Goal: Complete application form

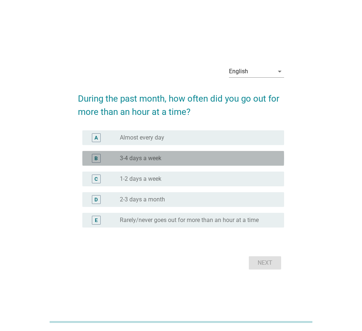
click at [143, 156] on label "3-4 days a week" at bounding box center [141, 157] width 42 height 7
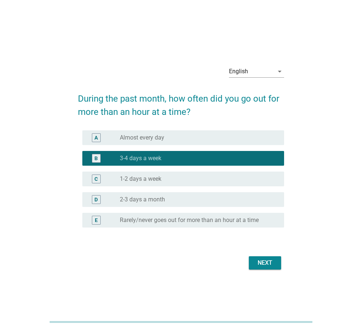
click at [145, 140] on label "Almost every day" at bounding box center [142, 137] width 44 height 7
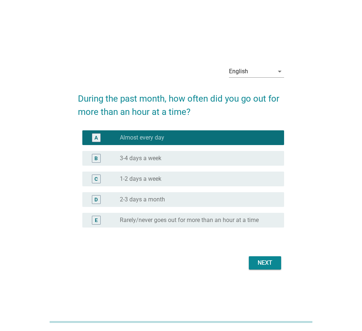
click at [254, 264] on button "Next" at bounding box center [265, 262] width 32 height 13
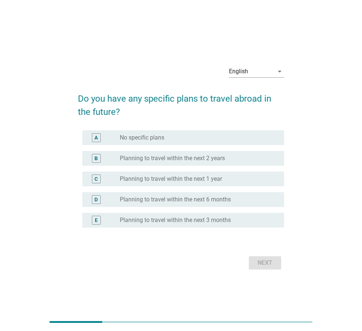
click at [195, 149] on div "B radio_button_unchecked Planning to travel within the next 2 years" at bounding box center [181, 158] width 206 height 21
click at [193, 160] on label "Planning to travel within the next 2 years" at bounding box center [172, 157] width 105 height 7
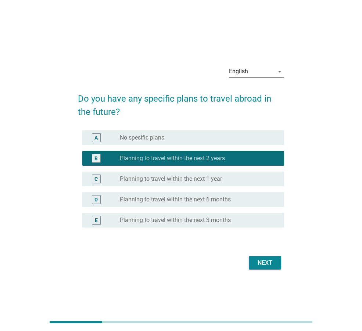
click at [265, 261] on div "Next" at bounding box center [265, 262] width 21 height 9
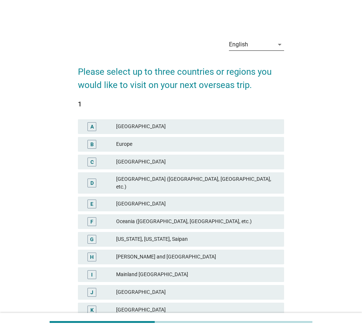
click at [260, 44] on div "English" at bounding box center [251, 45] width 45 height 12
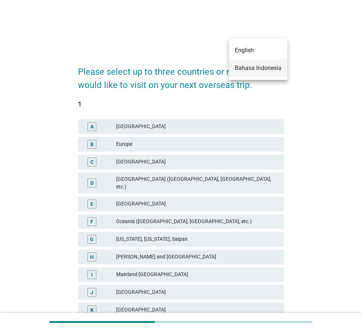
click at [253, 70] on div "Bahasa Indonesia" at bounding box center [258, 68] width 47 height 9
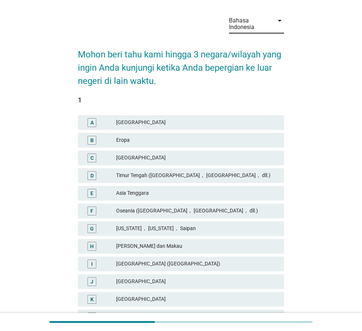
scroll to position [37, 0]
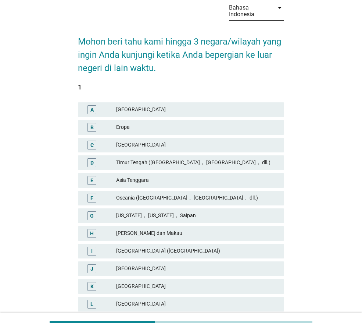
click at [126, 126] on div "Eropa" at bounding box center [197, 127] width 162 height 9
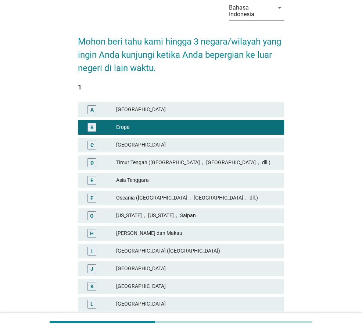
scroll to position [74, 0]
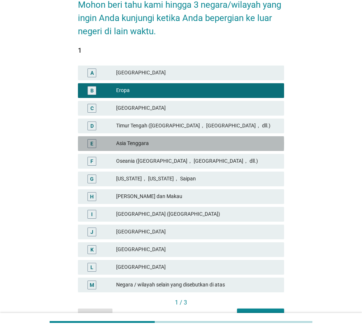
click at [138, 144] on div "Asia Tenggara" at bounding box center [197, 143] width 162 height 9
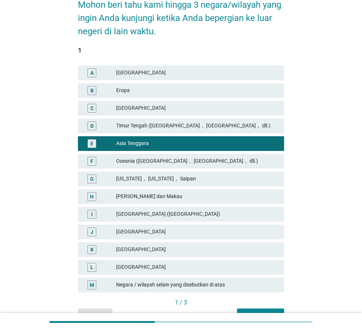
scroll to position [110, 0]
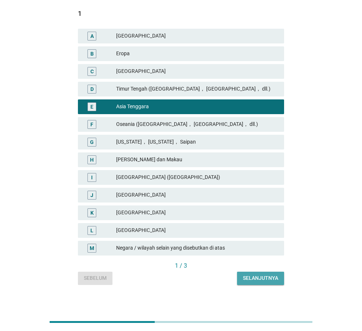
click at [252, 276] on div "Selanjutnya" at bounding box center [260, 278] width 35 height 8
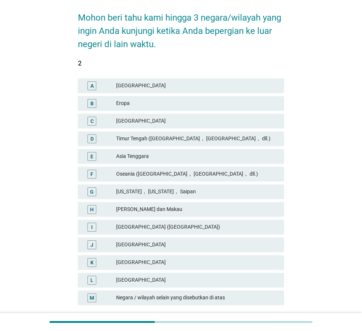
scroll to position [74, 0]
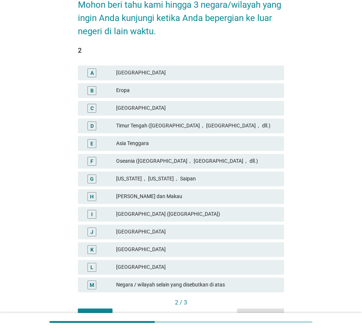
click at [128, 164] on div "Oseania ([GEOGRAPHIC_DATA]， [GEOGRAPHIC_DATA]， dll.)" at bounding box center [197, 161] width 162 height 9
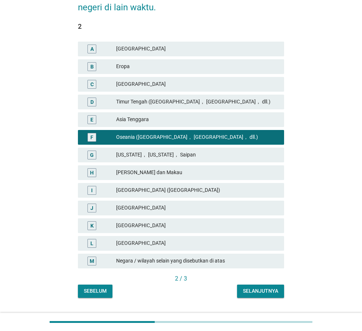
scroll to position [110, 0]
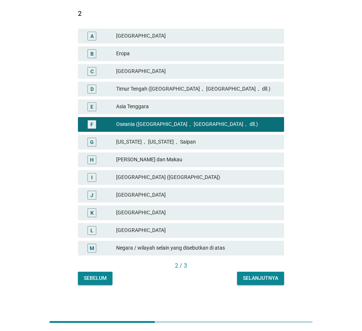
click at [257, 275] on div "Selanjutnya" at bounding box center [260, 278] width 35 height 8
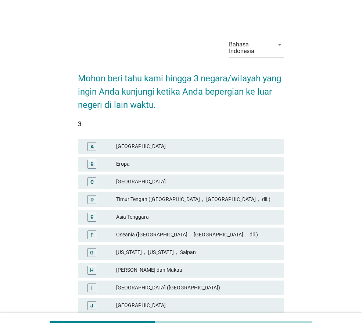
click at [118, 163] on div "Eropa" at bounding box center [197, 164] width 162 height 9
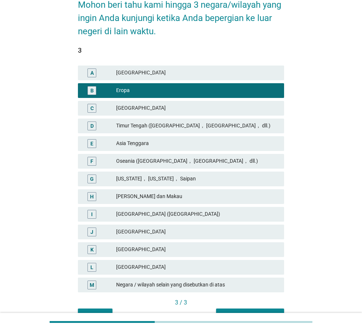
scroll to position [110, 0]
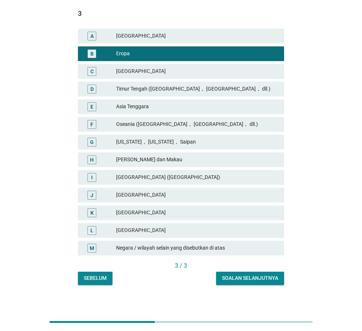
click at [263, 275] on div "Soalan selanjutnya" at bounding box center [250, 278] width 56 height 8
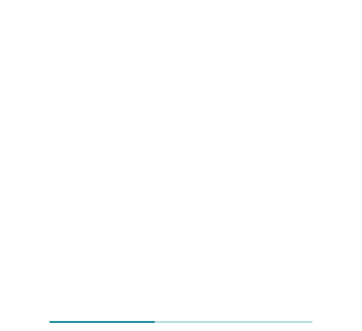
scroll to position [0, 0]
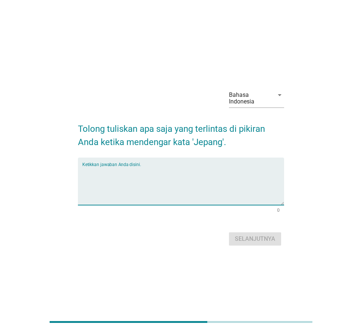
click at [189, 179] on textarea "Ketikkan jawaban Anda disini." at bounding box center [183, 185] width 202 height 39
type textarea "BERADAB"
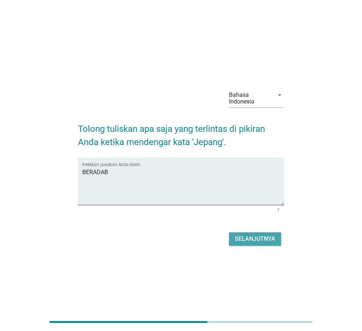
click at [238, 239] on div "Selanjutnya" at bounding box center [255, 238] width 40 height 9
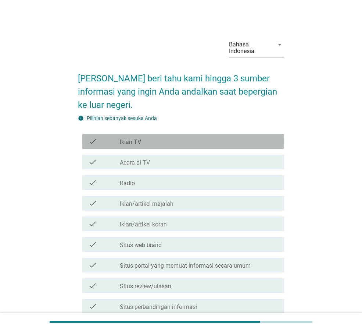
click at [124, 142] on label "Iklan TV" at bounding box center [130, 141] width 21 height 7
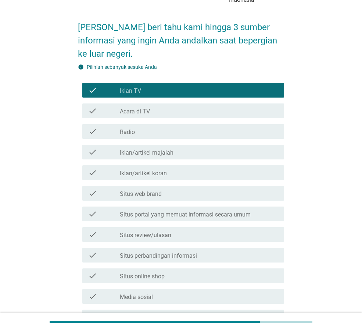
scroll to position [74, 0]
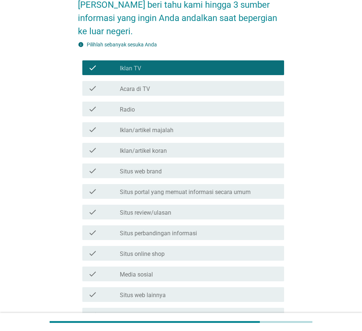
click at [138, 275] on label "Media sosial" at bounding box center [136, 274] width 33 height 7
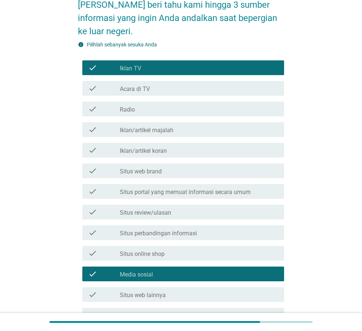
scroll to position [110, 0]
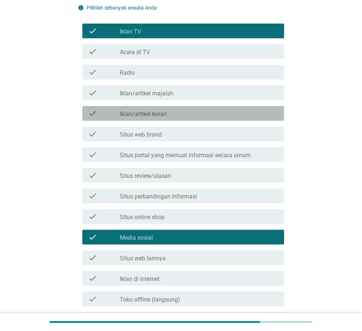
click at [145, 117] on label "Iklan/artikel koran" at bounding box center [143, 113] width 47 height 7
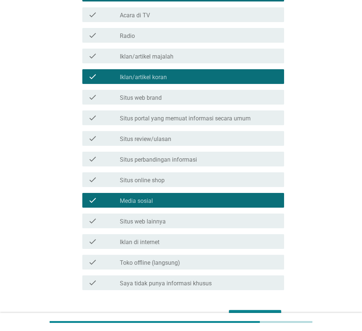
scroll to position [192, 0]
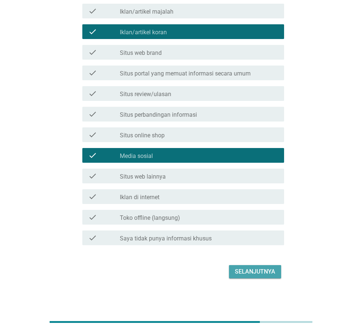
click at [244, 272] on div "Selanjutnya" at bounding box center [255, 271] width 40 height 9
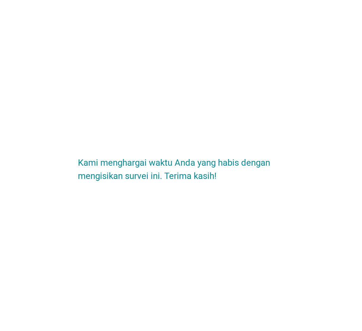
scroll to position [0, 0]
